Goal: Task Accomplishment & Management: Manage account settings

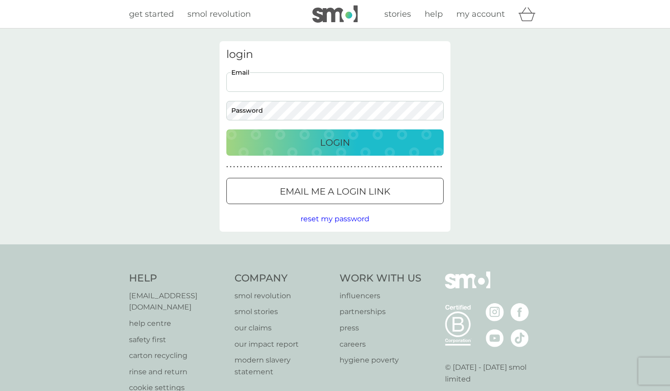
type input "[EMAIL_ADDRESS][DOMAIN_NAME]"
click at [335, 142] on button "Login" at bounding box center [334, 142] width 217 height 26
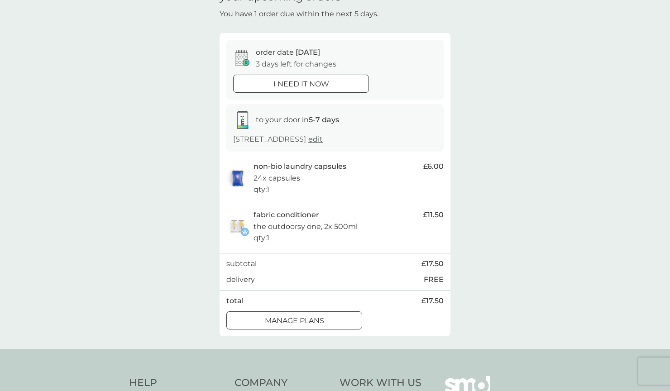
scroll to position [51, 0]
click at [302, 329] on button "manage plans" at bounding box center [294, 320] width 136 height 18
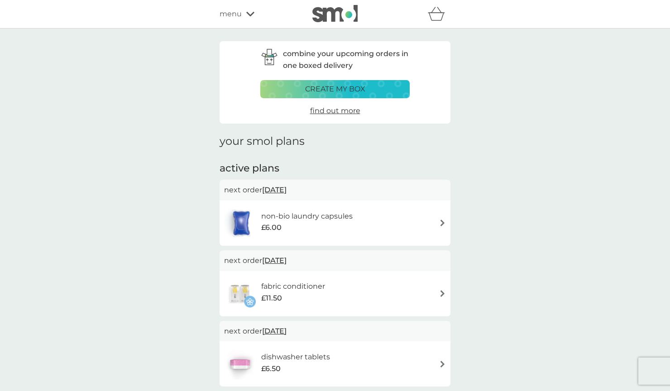
click at [286, 255] on span "[DATE]" at bounding box center [274, 261] width 24 height 18
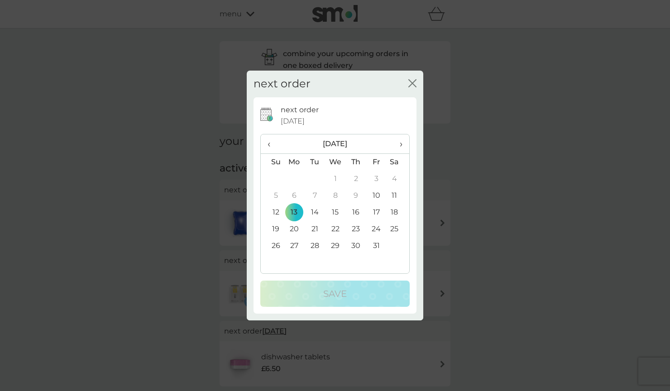
click at [294, 226] on td "20" at bounding box center [294, 229] width 21 height 17
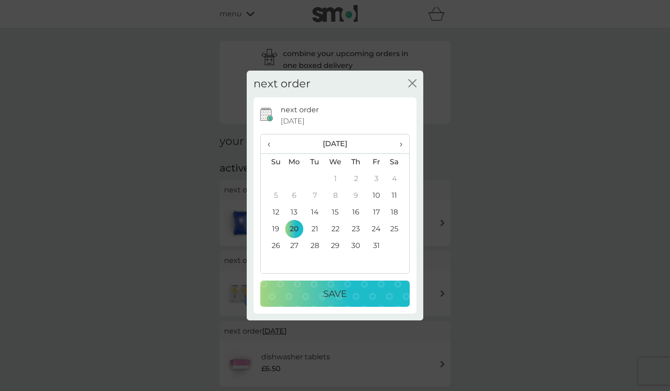
click at [317, 294] on div "Save" at bounding box center [334, 293] width 131 height 14
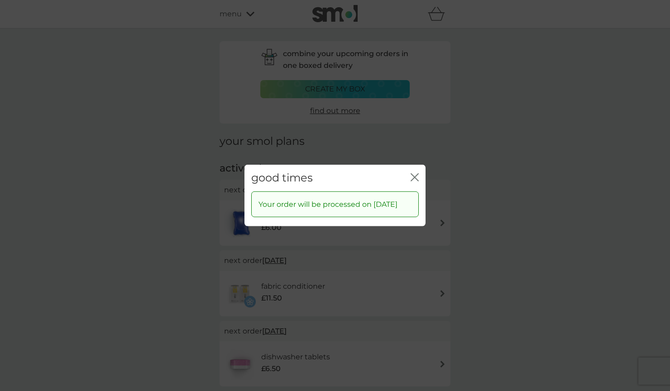
click at [410, 174] on icon "close" at bounding box center [414, 177] width 8 height 8
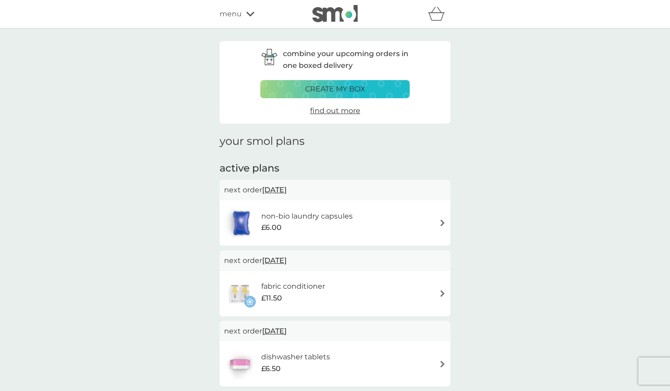
click at [286, 187] on span "[DATE]" at bounding box center [274, 190] width 24 height 18
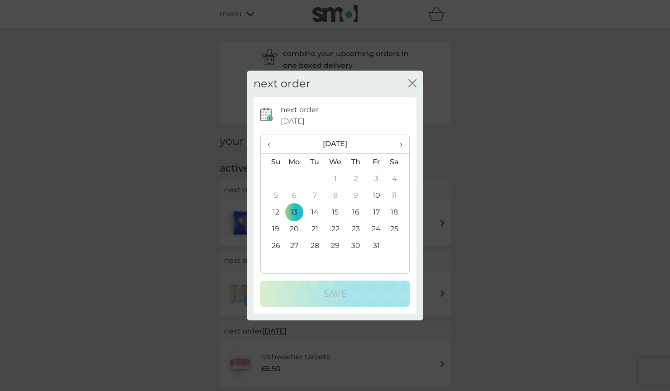
click at [296, 227] on td "20" at bounding box center [294, 229] width 21 height 17
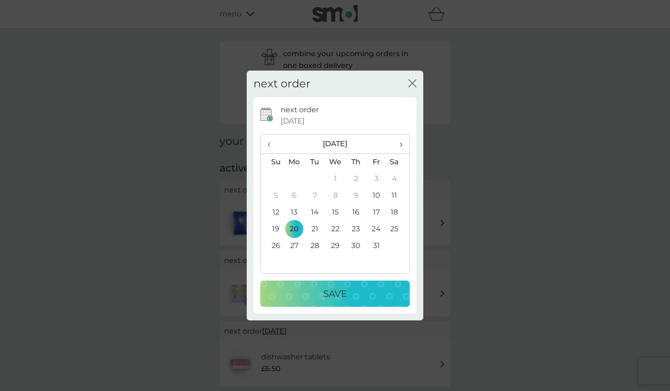
click at [342, 288] on p "Save" at bounding box center [335, 293] width 24 height 14
